Goal: Information Seeking & Learning: Understand process/instructions

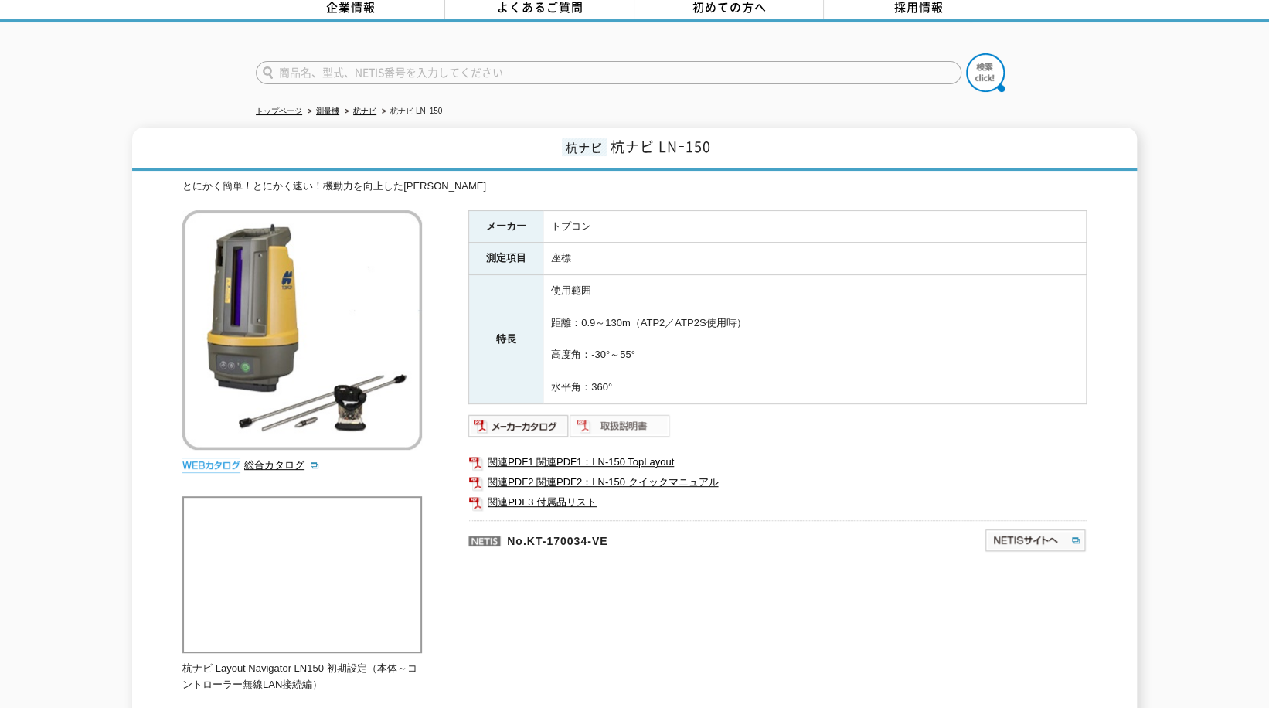
click at [633, 414] on img at bounding box center [620, 426] width 101 height 25
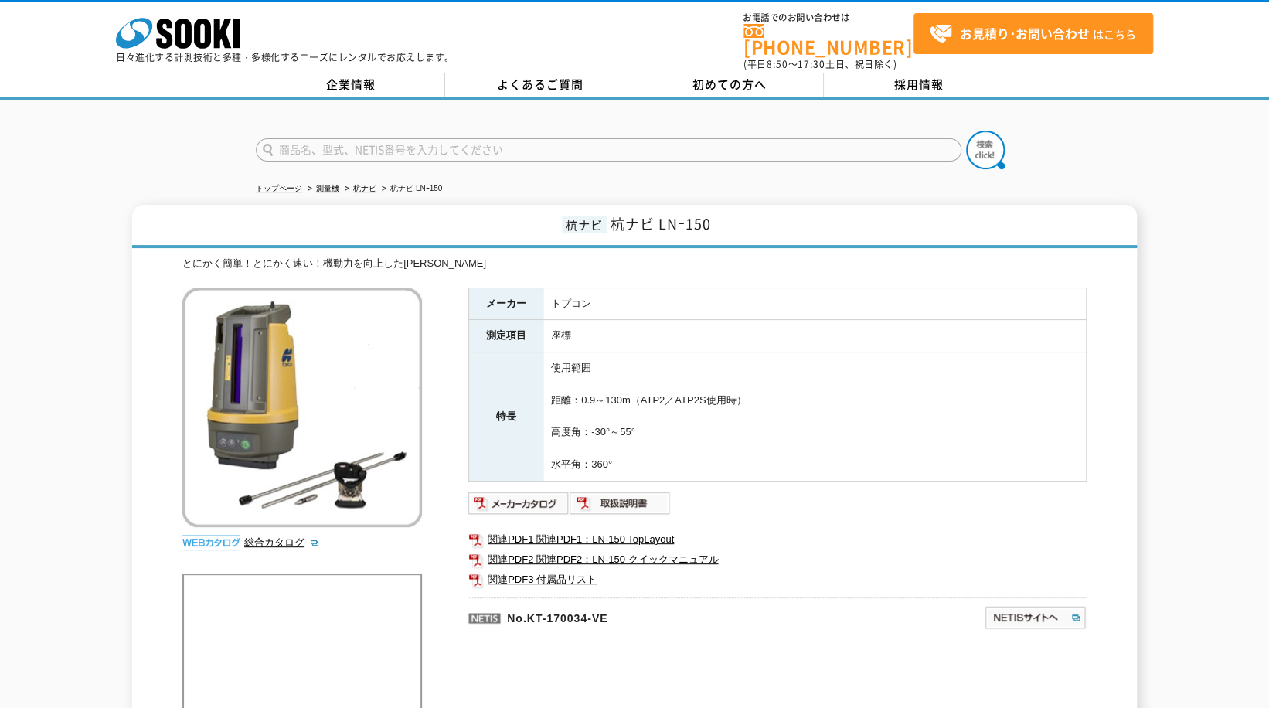
click at [329, 144] on input "text" at bounding box center [609, 149] width 706 height 23
type input "商品名、型式、NETIS番号を入力してください"
click at [992, 141] on img at bounding box center [985, 150] width 39 height 39
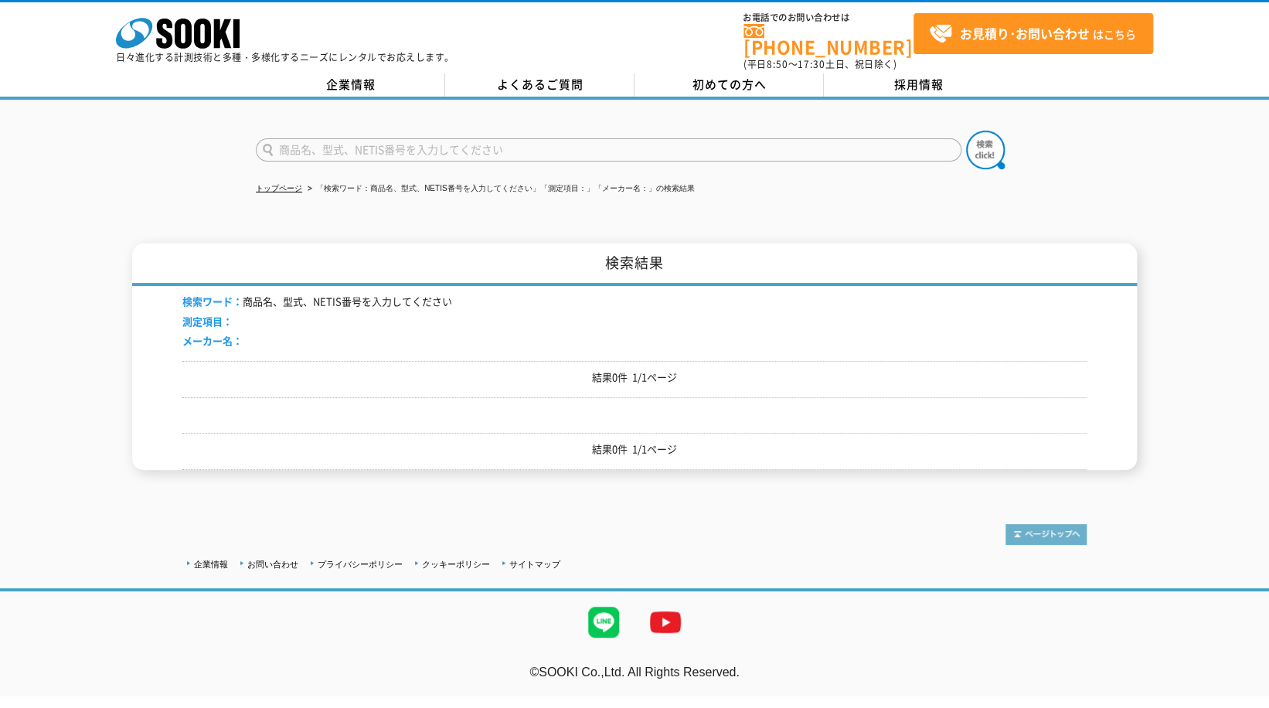
click at [1024, 524] on img at bounding box center [1046, 534] width 81 height 21
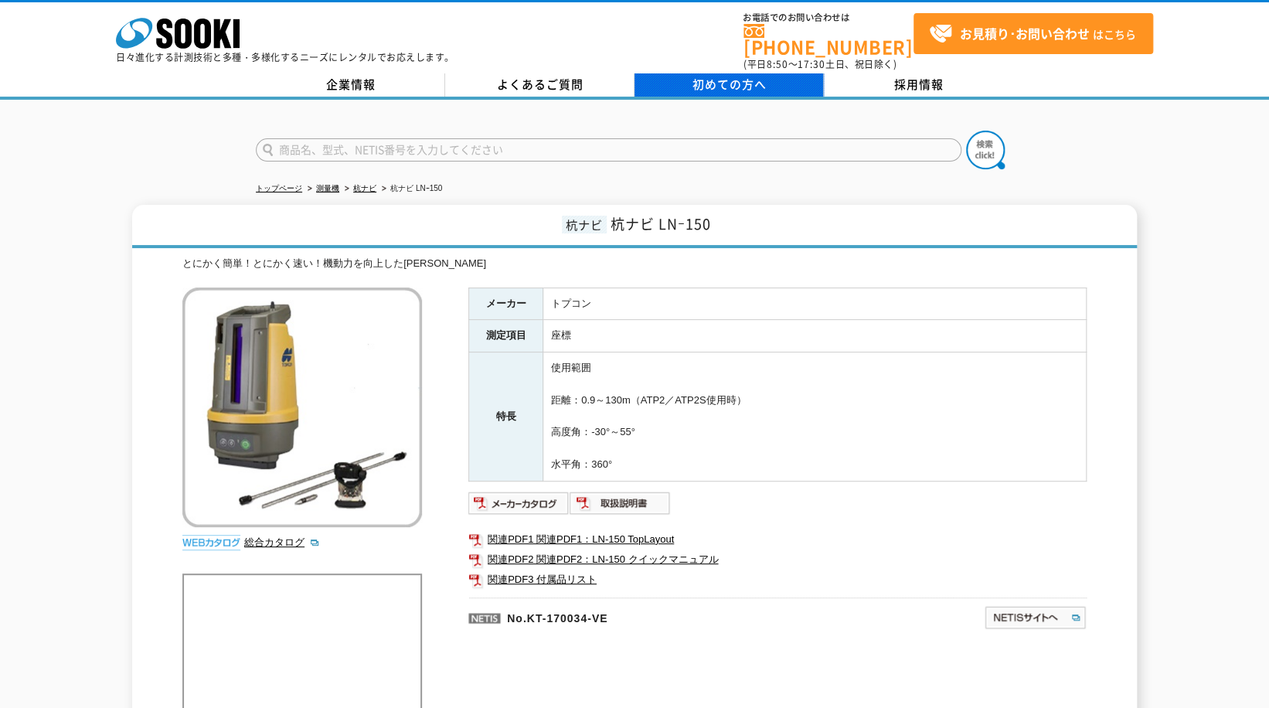
click at [731, 76] on span "初めての方へ" at bounding box center [730, 84] width 74 height 17
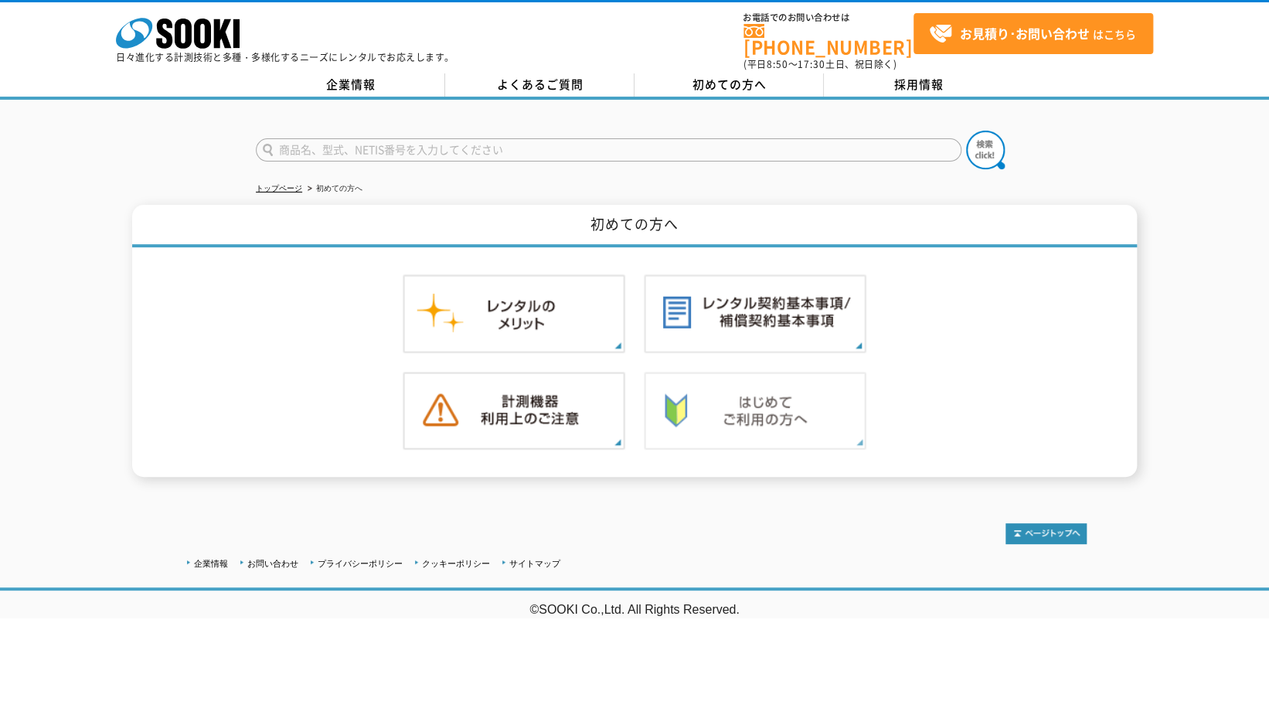
click at [741, 405] on img at bounding box center [755, 411] width 223 height 79
click at [522, 410] on img at bounding box center [514, 411] width 223 height 79
